Goal: Information Seeking & Learning: Find specific fact

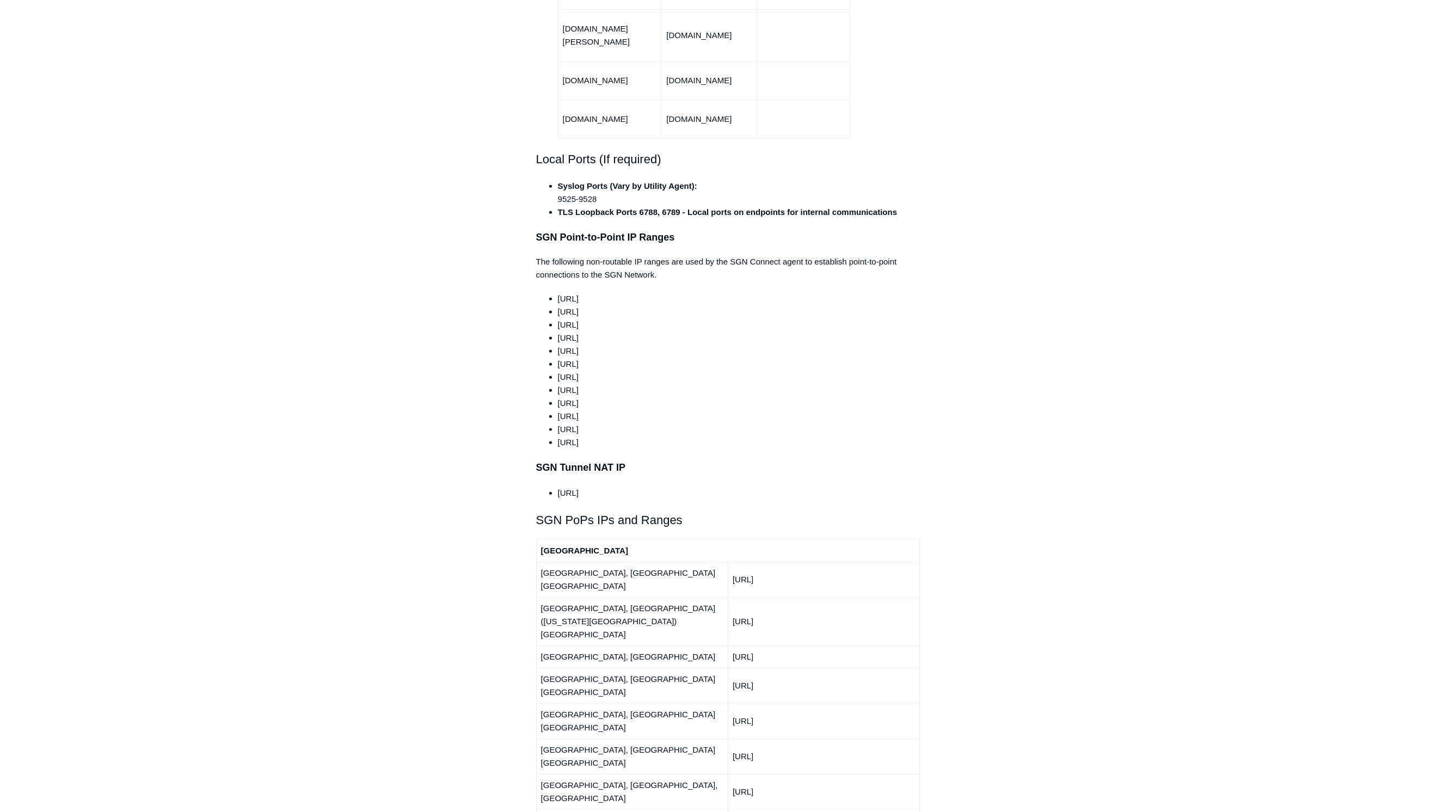
scroll to position [242, 0]
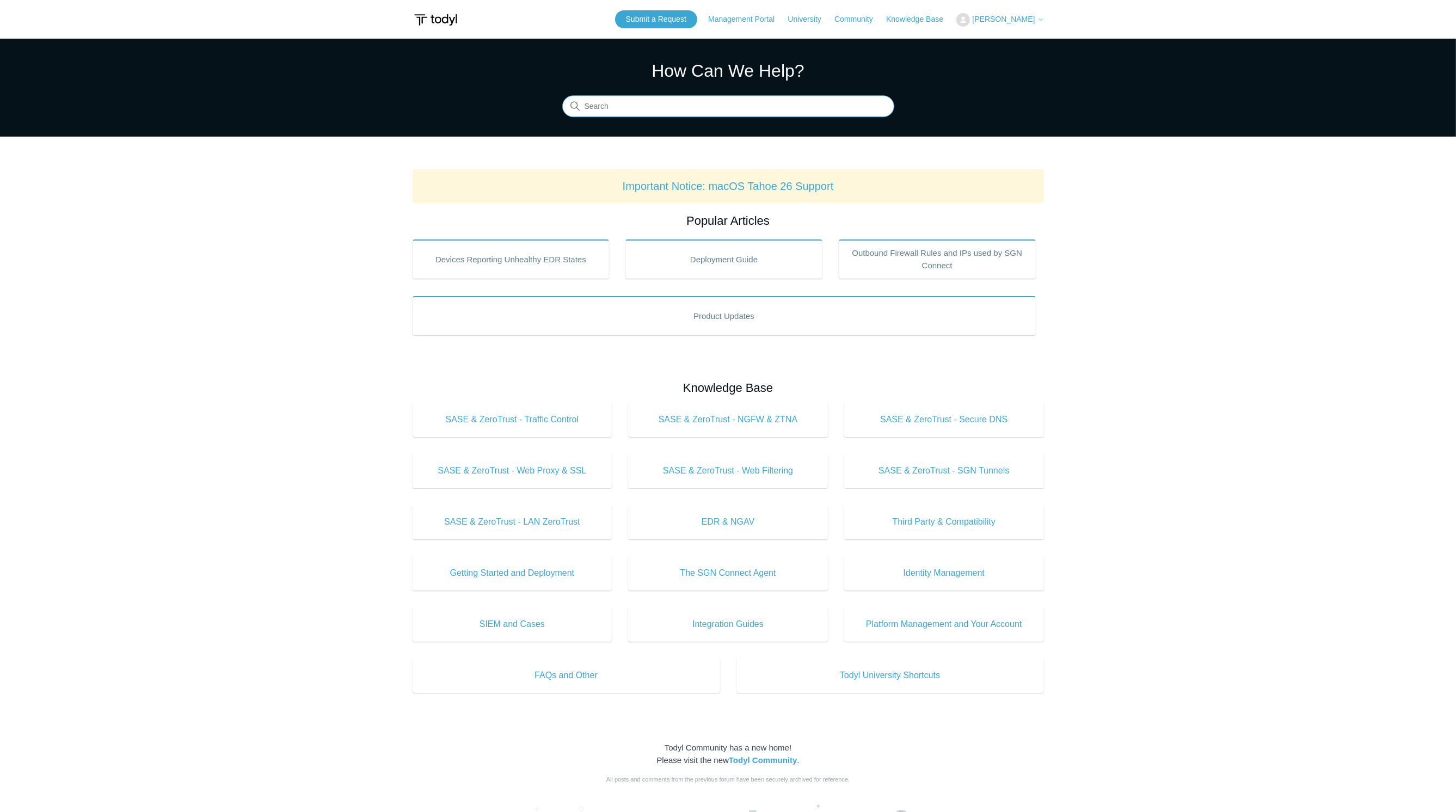
click at [642, 107] on input "Search" at bounding box center [728, 106] width 332 height 21
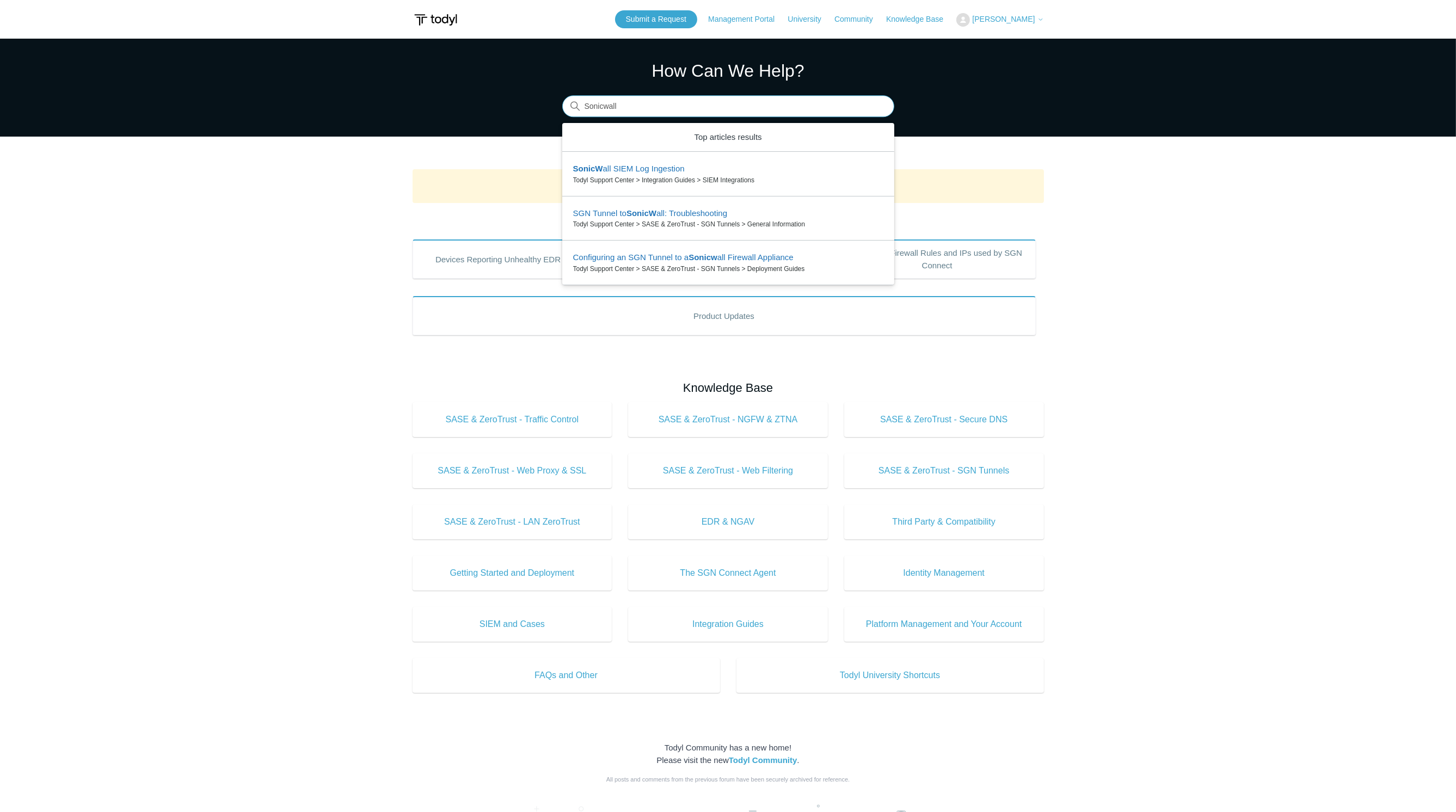
type input "Sonicwall"
